Goal: Task Accomplishment & Management: Manage account settings

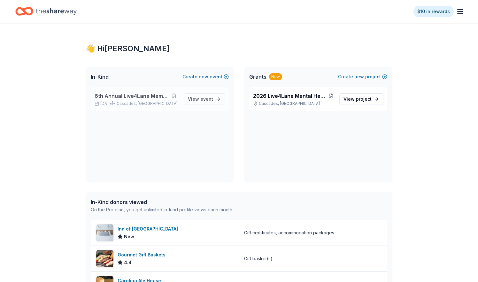
click at [122, 97] on span "6th Annual Live4Lane Memorial 5K Walk" at bounding box center [131, 96] width 74 height 8
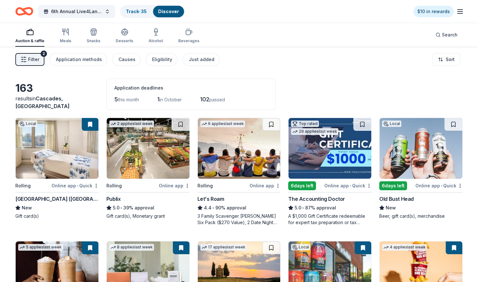
click at [33, 62] on span "Filter" at bounding box center [33, 60] width 11 height 8
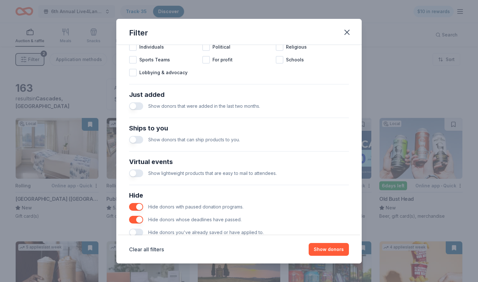
scroll to position [230, 0]
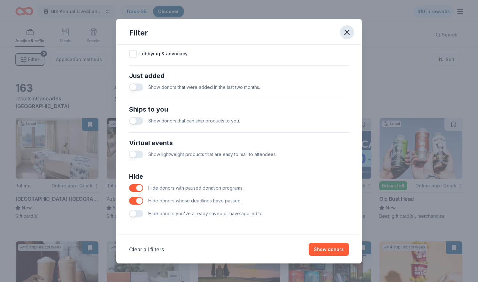
click at [344, 33] on icon "button" at bounding box center [346, 32] width 9 height 9
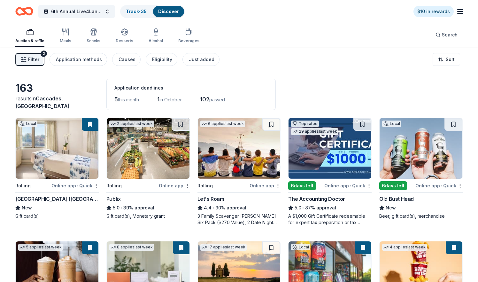
scroll to position [0, 0]
click at [133, 9] on link "Track · 35" at bounding box center [136, 11] width 21 height 5
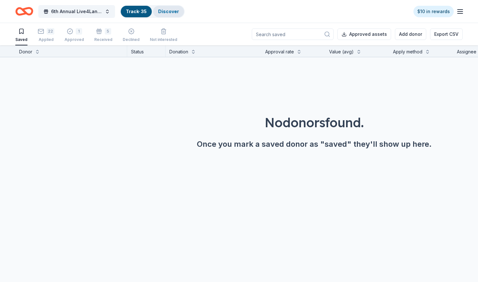
click at [163, 7] on div "Discover" at bounding box center [168, 11] width 31 height 11
click at [137, 12] on link "Track · 35" at bounding box center [136, 11] width 21 height 5
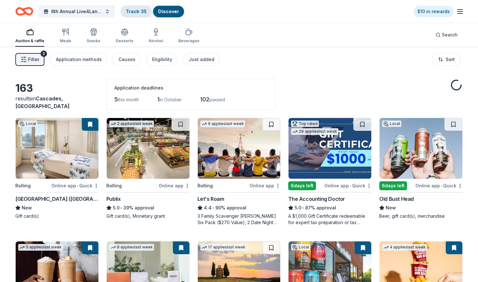
click at [137, 11] on link "Track · 35" at bounding box center [136, 11] width 21 height 5
click at [143, 11] on link "Track · 35" at bounding box center [136, 11] width 21 height 5
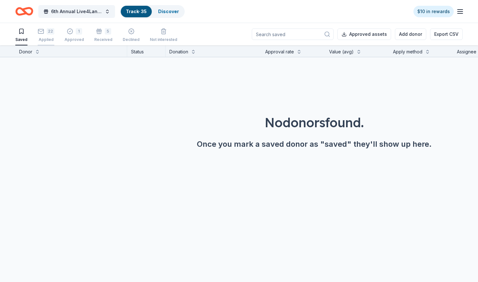
click at [47, 33] on div "22" at bounding box center [51, 31] width 8 height 6
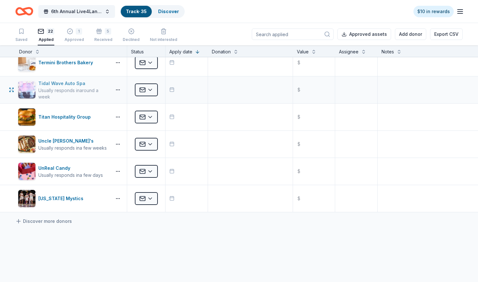
scroll to position [443, 0]
click at [71, 37] on div "Approved" at bounding box center [73, 39] width 19 height 5
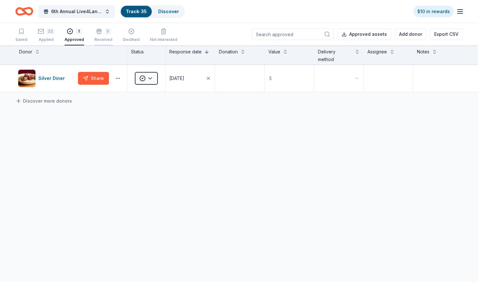
click at [99, 39] on div "Received" at bounding box center [103, 39] width 18 height 5
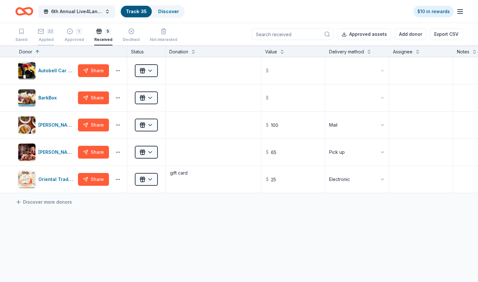
click at [50, 31] on div "22" at bounding box center [51, 31] width 8 height 6
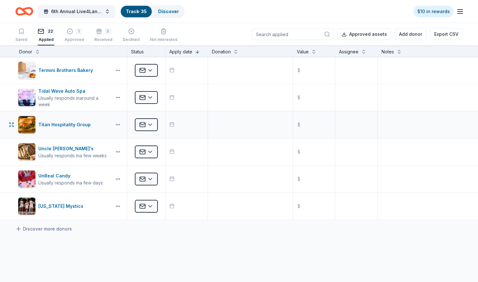
scroll to position [437, 0]
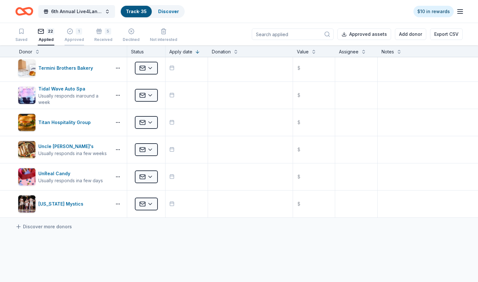
click at [73, 33] on div "1" at bounding box center [73, 31] width 19 height 6
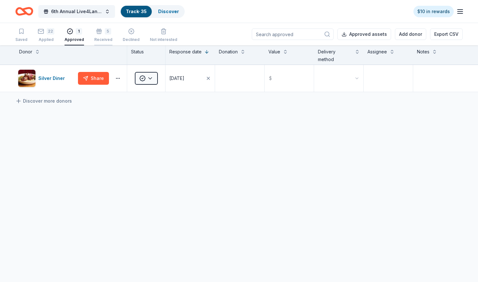
click at [101, 34] on div "5" at bounding box center [103, 31] width 18 height 6
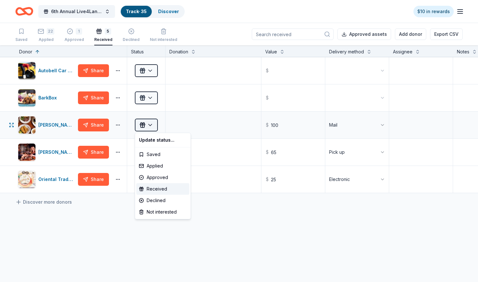
click at [149, 126] on html "6th Annual Live4Lane Memorial 5K Walk Track · 35 Discover $10 in rewards Saved …" at bounding box center [239, 141] width 478 height 282
click at [160, 176] on div "Approved" at bounding box center [162, 176] width 53 height 11
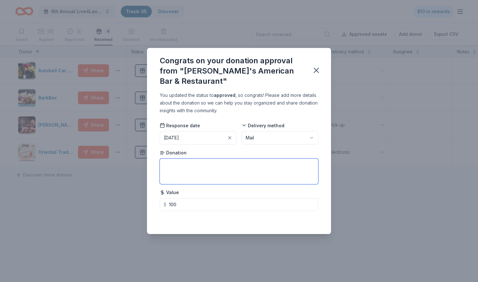
click at [191, 165] on textarea at bounding box center [239, 171] width 158 height 26
click at [314, 69] on icon "button" at bounding box center [316, 70] width 9 height 9
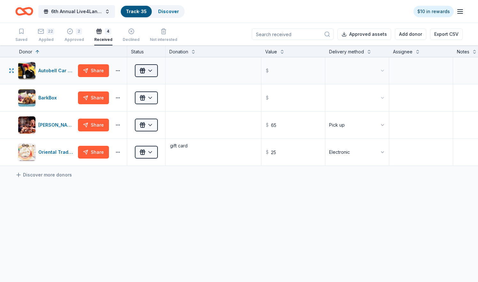
click at [145, 74] on html "6th Annual Live4Lane Memorial 5K Walk Track · 35 Discover $10 in rewards Saved …" at bounding box center [239, 141] width 478 height 282
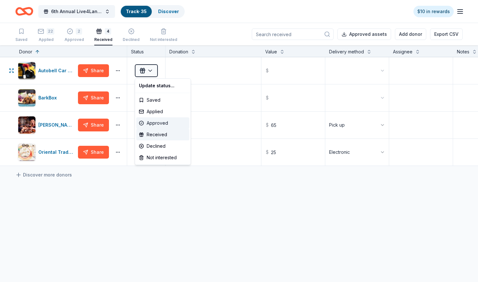
click at [156, 122] on div "Approved" at bounding box center [162, 122] width 53 height 11
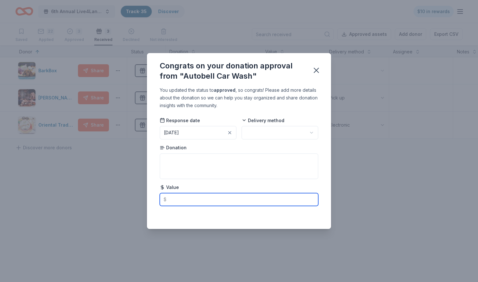
click at [178, 200] on input "text" at bounding box center [239, 199] width 158 height 13
type input "3"
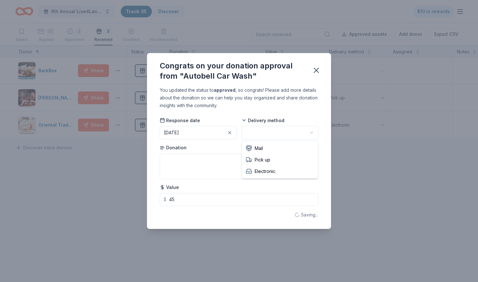
type input "45.00"
click at [250, 133] on html "6th Annual Live4Lane Memorial 5K Walk Track · 35 Discover $10 in rewards Saved …" at bounding box center [239, 141] width 478 height 282
click at [317, 70] on icon "button" at bounding box center [316, 70] width 4 height 4
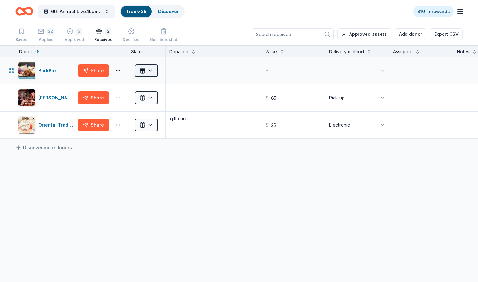
click at [149, 70] on html "6th Annual Live4Lane Memorial 5K Walk Track · 35 Discover $10 in rewards Saved …" at bounding box center [239, 141] width 478 height 282
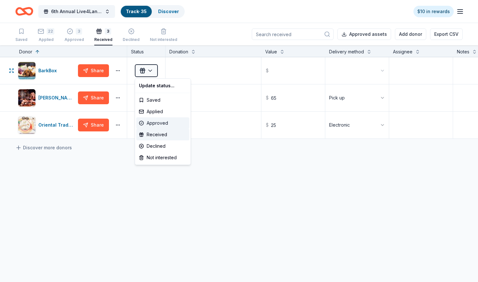
click at [157, 122] on div "Approved" at bounding box center [162, 122] width 53 height 11
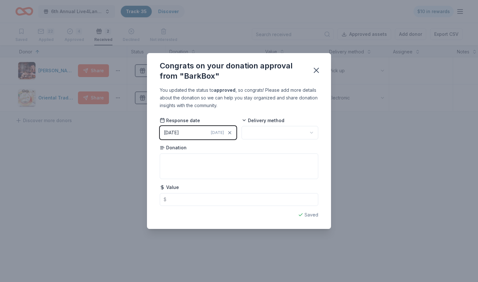
click at [282, 127] on html "6th Annual Live4Lane Memorial 5K Walk Track · 35 Discover $10 in rewards Saved …" at bounding box center [239, 141] width 478 height 282
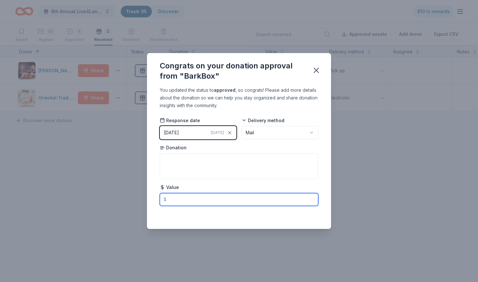
click at [194, 198] on input "text" at bounding box center [239, 199] width 158 height 13
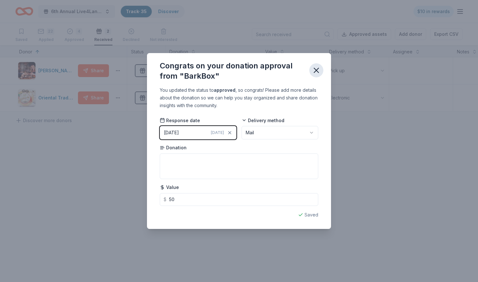
type input "50.00"
click at [317, 73] on icon "button" at bounding box center [316, 70] width 9 height 9
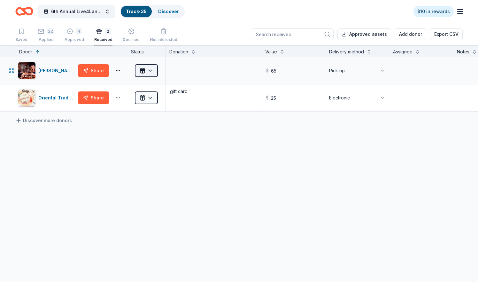
click at [150, 72] on html "6th Annual Live4Lane Memorial 5K Walk Track · 35 Discover $10 in rewards Saved …" at bounding box center [239, 141] width 478 height 282
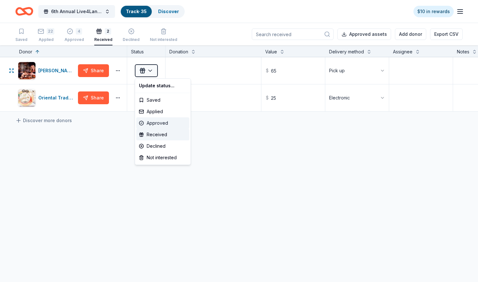
click at [159, 120] on div "Approved" at bounding box center [162, 122] width 53 height 11
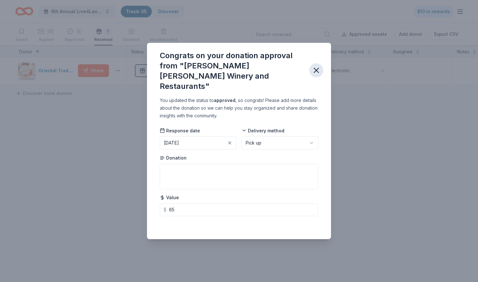
click at [315, 71] on icon "button" at bounding box center [316, 70] width 9 height 9
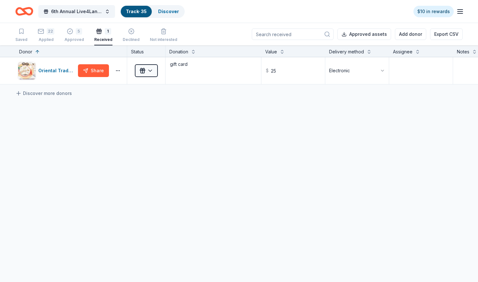
click at [181, 234] on div "Donor Status Donation Value Delivery method Assignee Notes Oriental Trading Sha…" at bounding box center [239, 163] width 478 height 237
click at [76, 30] on div "5" at bounding box center [79, 28] width 6 height 6
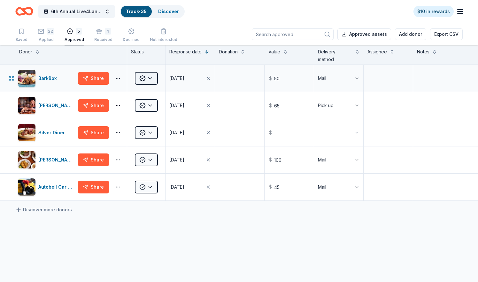
click at [148, 78] on html "6th Annual Live4Lane Memorial 5K Walk Track · 35 Discover $10 in rewards Saved …" at bounding box center [239, 141] width 478 height 282
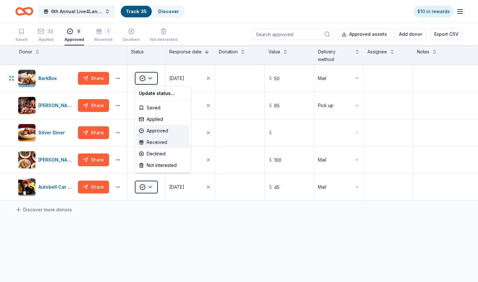
click at [159, 141] on div "Received" at bounding box center [162, 141] width 53 height 11
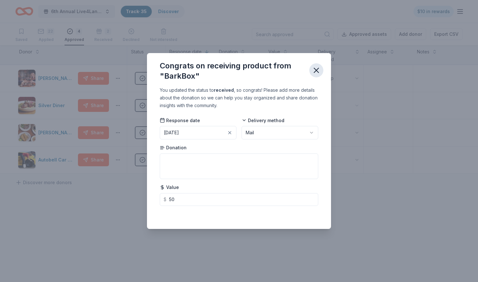
click at [317, 70] on icon "button" at bounding box center [316, 70] width 4 height 4
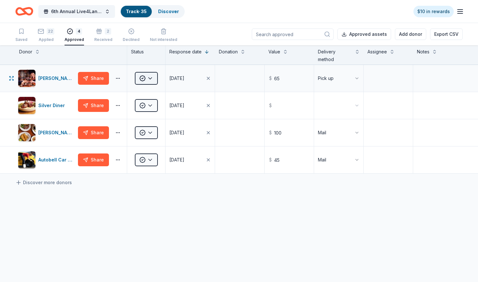
click at [150, 77] on html "6th Annual Live4Lane Memorial 5K Walk Track · 35 Discover $10 in rewards Saved …" at bounding box center [239, 141] width 478 height 282
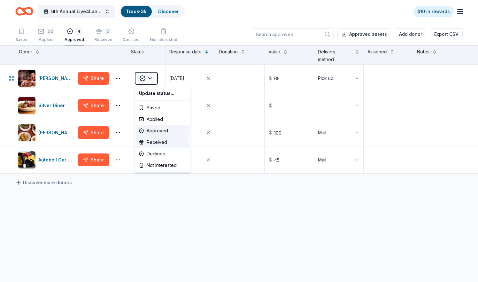
click at [160, 141] on div "Received" at bounding box center [162, 141] width 53 height 11
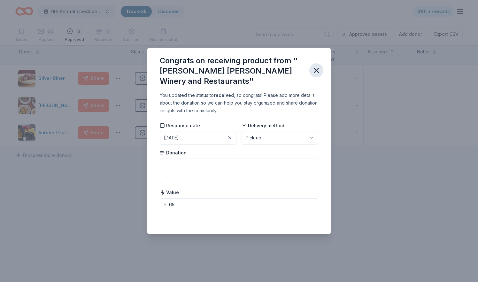
click at [319, 73] on icon "button" at bounding box center [316, 70] width 9 height 9
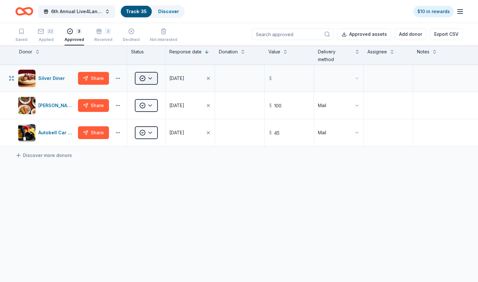
click at [148, 75] on html "6th Annual Live4Lane Memorial 5K Walk Track · 35 Discover $10 in rewards Saved …" at bounding box center [239, 141] width 478 height 282
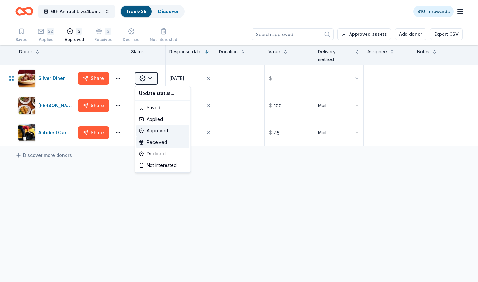
click at [150, 142] on div "Received" at bounding box center [162, 141] width 53 height 11
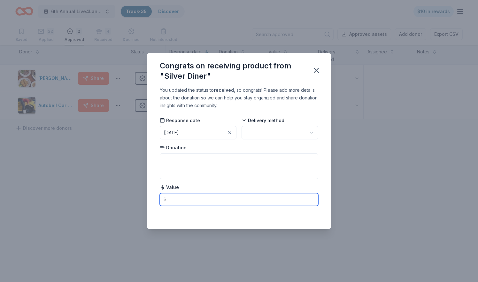
click at [171, 197] on input "text" at bounding box center [239, 199] width 158 height 13
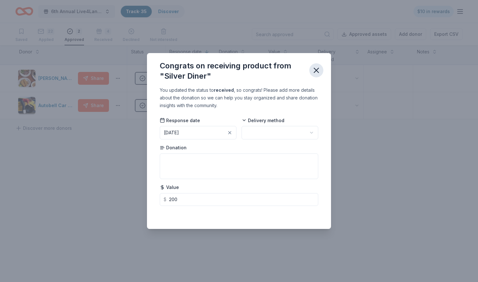
type input "200.00"
click at [315, 70] on icon "button" at bounding box center [316, 70] width 4 height 4
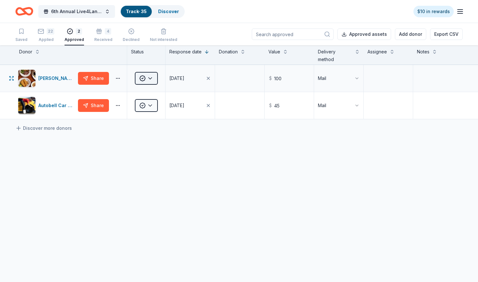
click at [147, 75] on html "6th Annual Live4Lane Memorial 5K Walk Track · 35 Discover $10 in rewards Saved …" at bounding box center [239, 141] width 478 height 282
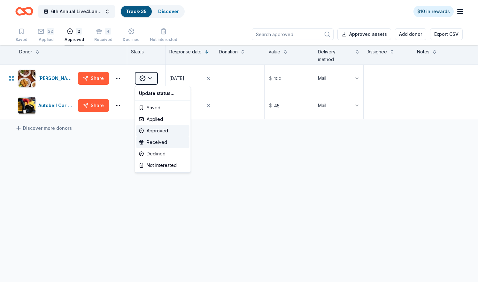
click at [153, 140] on div "Received" at bounding box center [162, 141] width 53 height 11
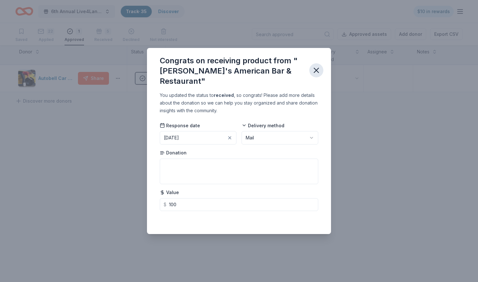
click at [314, 72] on icon "button" at bounding box center [316, 70] width 4 height 4
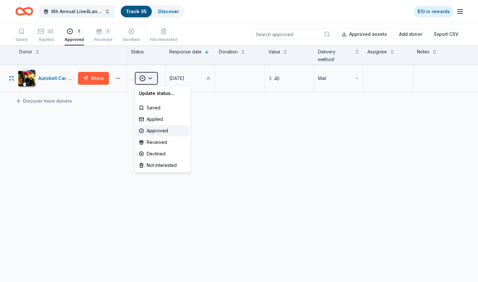
click at [149, 78] on html "6th Annual Live4Lane Memorial 5K Walk Track · 35 Discover $10 in rewards Saved …" at bounding box center [239, 141] width 478 height 282
click at [153, 144] on div "Received" at bounding box center [162, 141] width 53 height 11
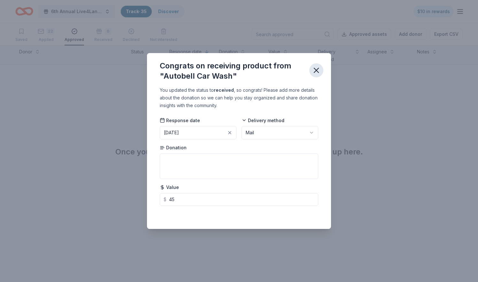
click at [319, 69] on icon "button" at bounding box center [316, 70] width 9 height 9
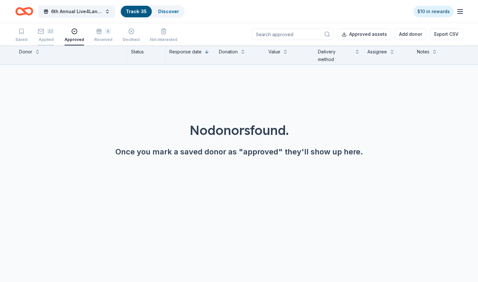
click at [49, 32] on div "22" at bounding box center [51, 31] width 8 height 6
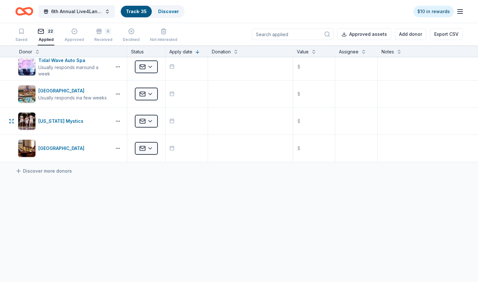
scroll to position [492, 0]
